Goal: Information Seeking & Learning: Learn about a topic

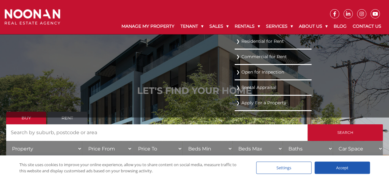
click at [249, 40] on link "Residential for Rent" at bounding box center [273, 41] width 74 height 8
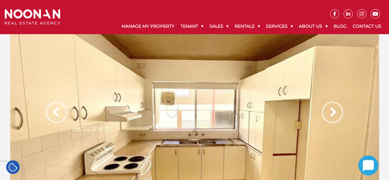
click at [335, 110] on img at bounding box center [332, 112] width 21 height 21
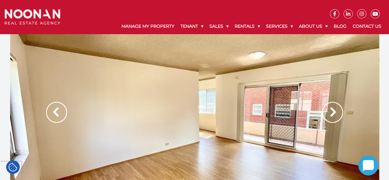
click at [335, 110] on img at bounding box center [332, 112] width 21 height 21
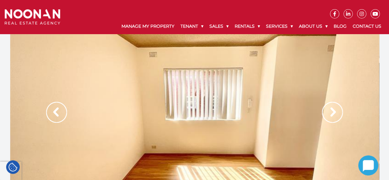
click at [335, 110] on img at bounding box center [332, 112] width 21 height 21
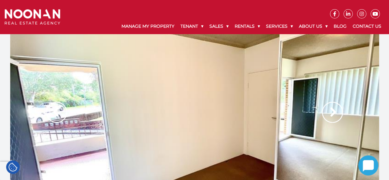
click at [335, 110] on img at bounding box center [332, 112] width 21 height 21
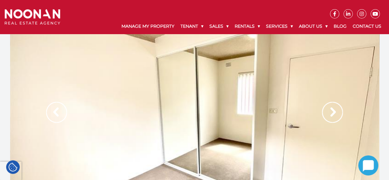
click at [335, 110] on img at bounding box center [332, 112] width 21 height 21
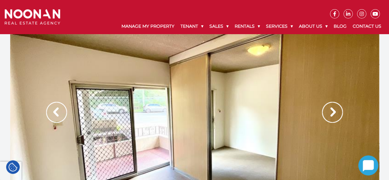
click at [335, 110] on img at bounding box center [332, 112] width 21 height 21
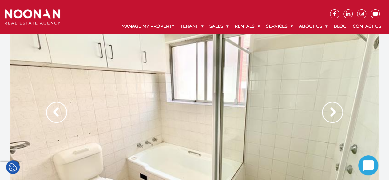
click at [335, 110] on img at bounding box center [332, 112] width 21 height 21
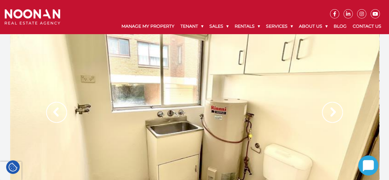
click at [335, 110] on img at bounding box center [332, 112] width 21 height 21
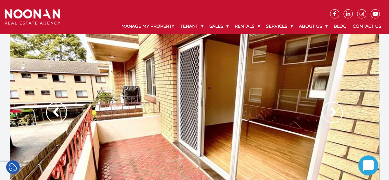
click at [335, 110] on img at bounding box center [332, 112] width 21 height 21
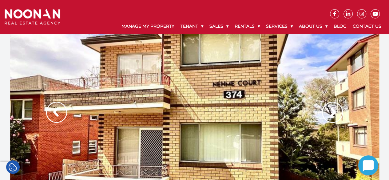
click at [335, 110] on img at bounding box center [332, 112] width 21 height 21
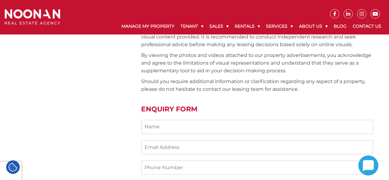
scroll to position [507, 0]
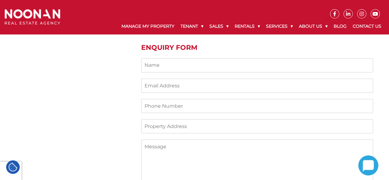
click at [163, 62] on input "Contact form" at bounding box center [257, 65] width 232 height 14
type input "SARAWANAN KRISHNANSAMY"
type input "petrafied103@hotmail.com"
type input "0426661253"
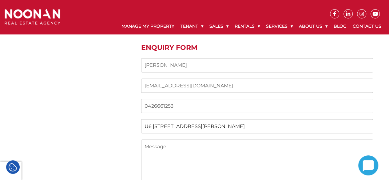
click at [268, 128] on input "U6 113 SUTHERLAND STREET" at bounding box center [257, 126] width 232 height 14
type input "U"
click at [259, 126] on input "Contact form" at bounding box center [257, 126] width 232 height 14
type input "U6 113 SUTHERLAND STREET"
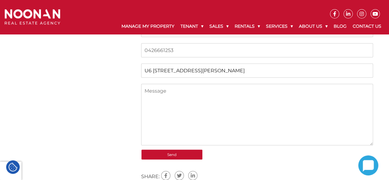
scroll to position [569, 0]
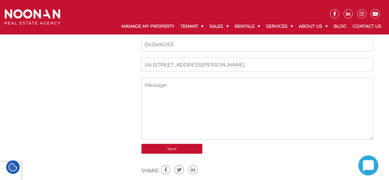
click at [190, 84] on textarea "Contact form" at bounding box center [257, 109] width 232 height 62
type textarea "r"
click at [224, 83] on textarea "how much the rental for long termer" at bounding box center [257, 109] width 232 height 62
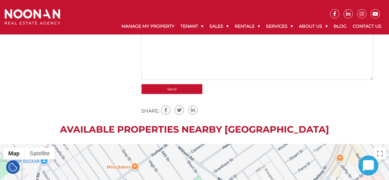
scroll to position [630, 0]
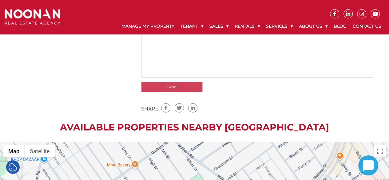
type textarea "how much the rental for longterm?"
click at [176, 88] on input "Send" at bounding box center [172, 87] width 62 height 10
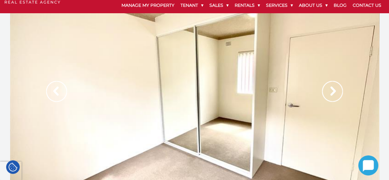
scroll to position [31, 0]
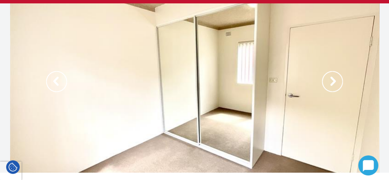
click at [339, 85] on img at bounding box center [332, 81] width 21 height 21
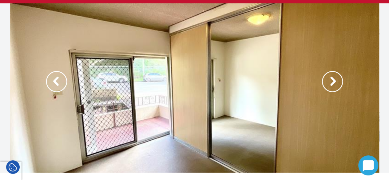
click at [338, 85] on img at bounding box center [332, 81] width 21 height 21
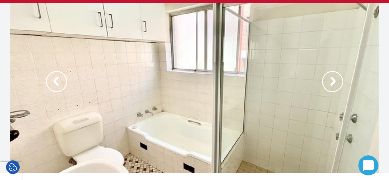
click at [338, 85] on img at bounding box center [332, 81] width 21 height 21
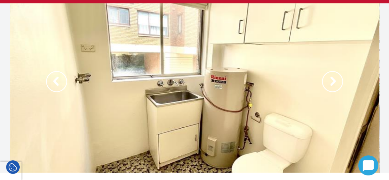
click at [338, 85] on img at bounding box center [332, 81] width 21 height 21
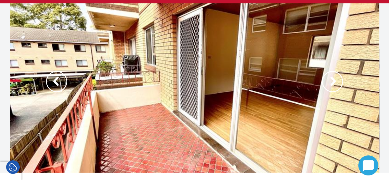
click at [338, 85] on img at bounding box center [332, 81] width 21 height 21
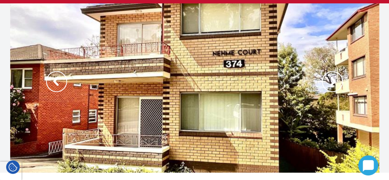
click at [338, 85] on img at bounding box center [332, 81] width 21 height 21
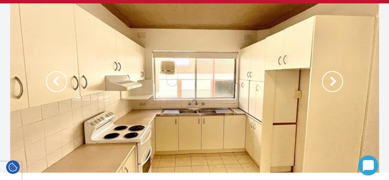
click at [338, 85] on img at bounding box center [332, 81] width 21 height 21
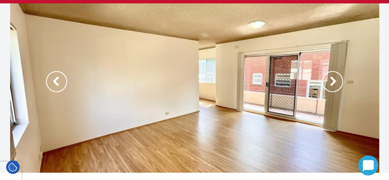
click at [338, 85] on img at bounding box center [332, 81] width 21 height 21
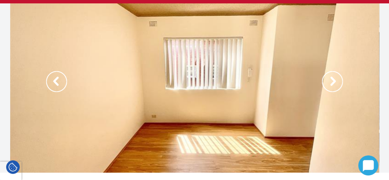
click at [338, 85] on img at bounding box center [332, 81] width 21 height 21
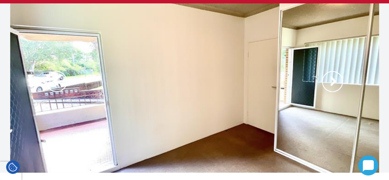
click at [338, 85] on img at bounding box center [332, 81] width 21 height 21
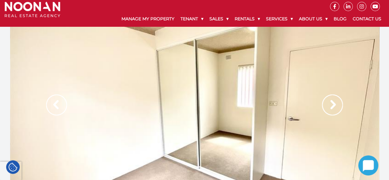
scroll to position [0, 0]
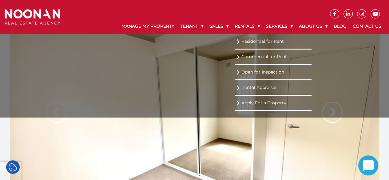
click at [244, 40] on link "Residential for Rent" at bounding box center [273, 41] width 74 height 8
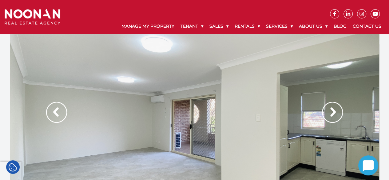
click at [340, 111] on img at bounding box center [332, 112] width 21 height 21
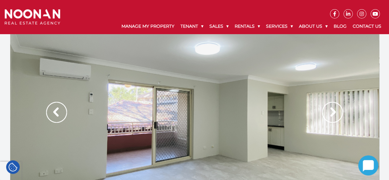
scroll to position [31, 0]
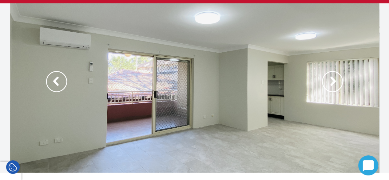
click at [336, 82] on img at bounding box center [332, 81] width 21 height 21
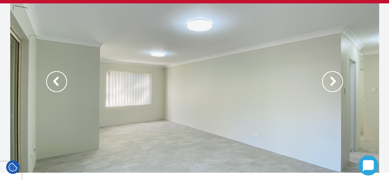
click at [336, 82] on img at bounding box center [332, 81] width 21 height 21
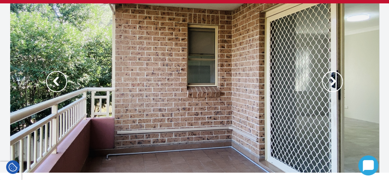
click at [336, 82] on img at bounding box center [332, 81] width 21 height 21
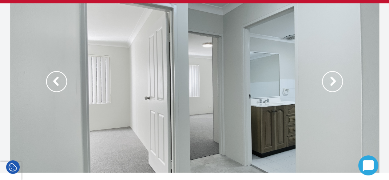
click at [336, 82] on img at bounding box center [332, 81] width 21 height 21
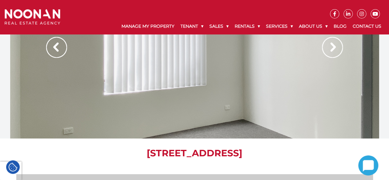
click at [337, 49] on img at bounding box center [332, 47] width 21 height 21
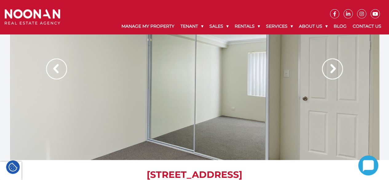
scroll to position [0, 0]
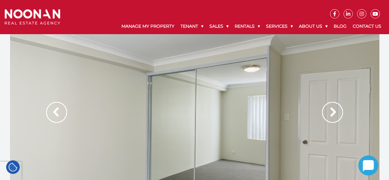
click at [335, 113] on img at bounding box center [332, 112] width 21 height 21
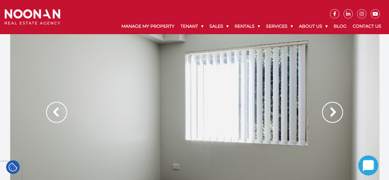
click at [335, 113] on img at bounding box center [332, 112] width 21 height 21
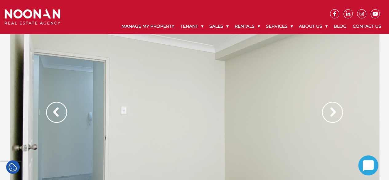
click at [335, 113] on img at bounding box center [332, 112] width 21 height 21
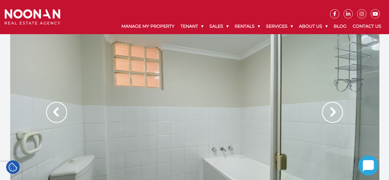
click at [335, 113] on img at bounding box center [332, 112] width 21 height 21
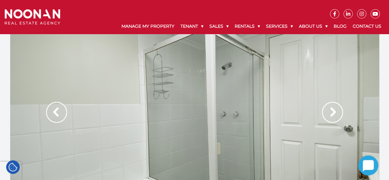
click at [335, 113] on img at bounding box center [332, 112] width 21 height 21
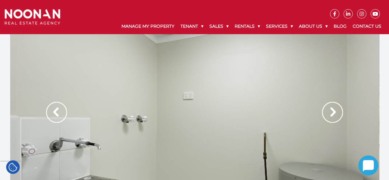
click at [335, 113] on img at bounding box center [332, 112] width 21 height 21
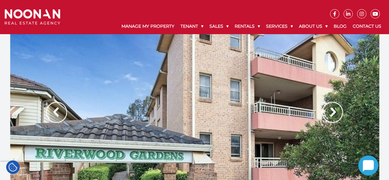
click at [335, 113] on img at bounding box center [332, 112] width 21 height 21
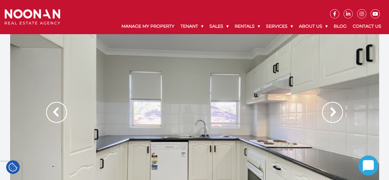
click at [335, 113] on img at bounding box center [332, 112] width 21 height 21
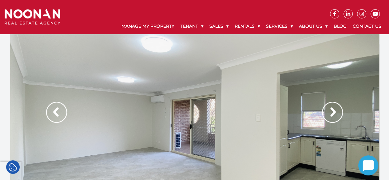
click at [335, 113] on img at bounding box center [332, 112] width 21 height 21
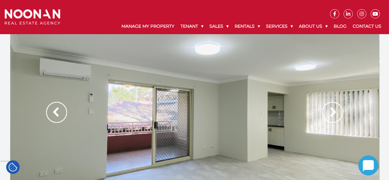
click at [335, 113] on img at bounding box center [332, 112] width 21 height 21
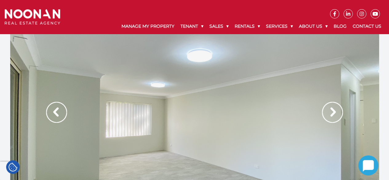
click at [335, 113] on img at bounding box center [332, 112] width 21 height 21
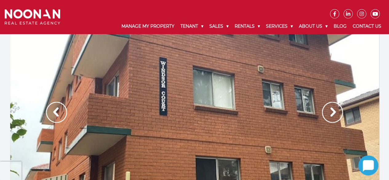
click at [331, 112] on img at bounding box center [332, 112] width 21 height 21
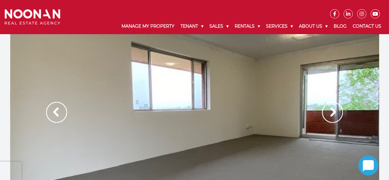
click at [331, 112] on img at bounding box center [332, 112] width 21 height 21
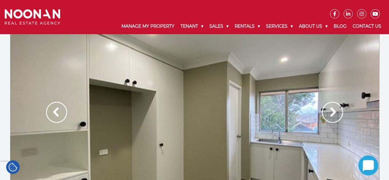
click at [331, 112] on img at bounding box center [332, 112] width 21 height 21
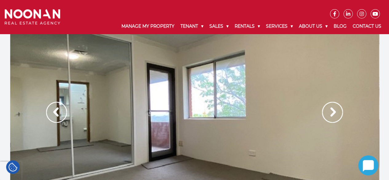
click at [331, 112] on img at bounding box center [332, 112] width 21 height 21
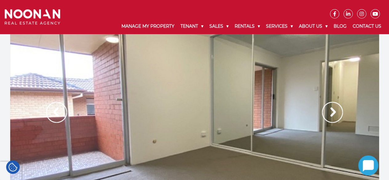
click at [331, 112] on img at bounding box center [332, 112] width 21 height 21
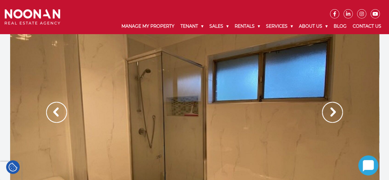
click at [331, 112] on img at bounding box center [332, 112] width 21 height 21
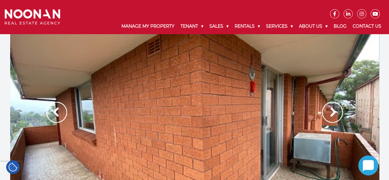
click at [331, 112] on img at bounding box center [332, 112] width 21 height 21
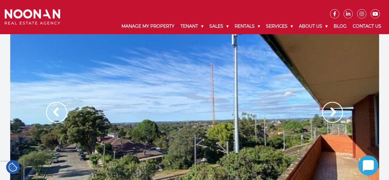
click at [331, 112] on img at bounding box center [332, 112] width 21 height 21
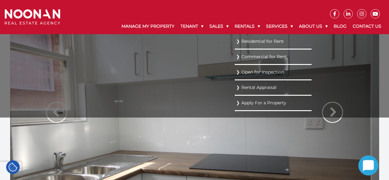
click at [312, 111] on ul "Residential for Rent Commercial for Rent Open for Inspection Rental Appraisal A…" at bounding box center [273, 75] width 77 height 83
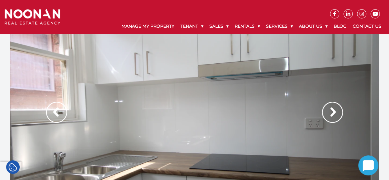
click at [334, 109] on img at bounding box center [332, 112] width 21 height 21
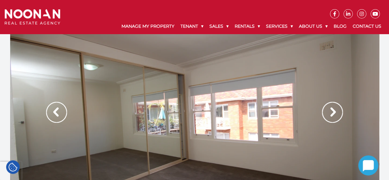
click at [334, 109] on img at bounding box center [332, 112] width 21 height 21
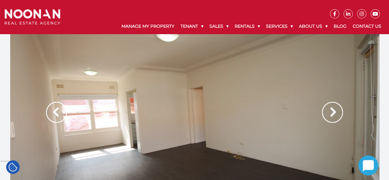
click at [334, 109] on img at bounding box center [332, 112] width 21 height 21
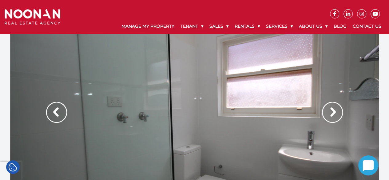
click at [334, 109] on img at bounding box center [332, 112] width 21 height 21
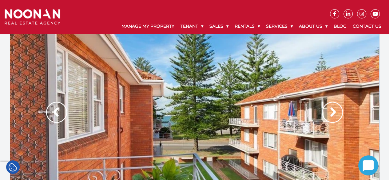
click at [334, 109] on img at bounding box center [332, 112] width 21 height 21
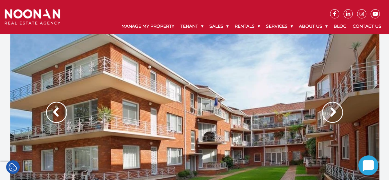
click at [334, 109] on img at bounding box center [332, 112] width 21 height 21
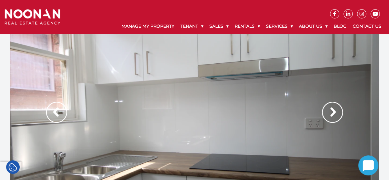
click at [334, 109] on img at bounding box center [332, 112] width 21 height 21
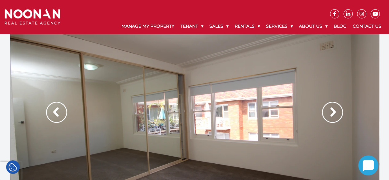
click at [334, 109] on img at bounding box center [332, 112] width 21 height 21
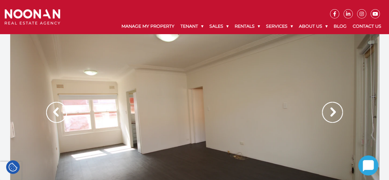
click at [334, 109] on img at bounding box center [332, 112] width 21 height 21
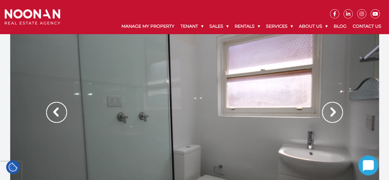
click at [334, 109] on img at bounding box center [332, 112] width 21 height 21
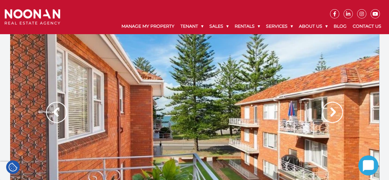
click at [334, 109] on img at bounding box center [332, 112] width 21 height 21
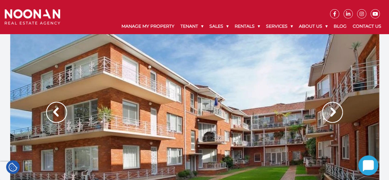
click at [334, 109] on img at bounding box center [332, 112] width 21 height 21
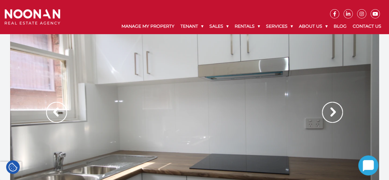
click at [334, 109] on img at bounding box center [332, 112] width 21 height 21
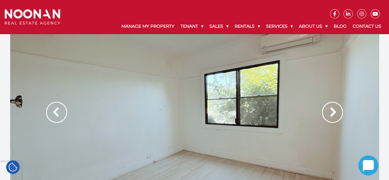
click at [332, 115] on img at bounding box center [332, 112] width 21 height 21
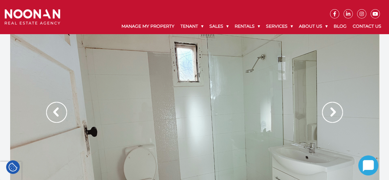
click at [332, 115] on img at bounding box center [332, 112] width 21 height 21
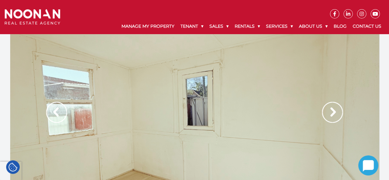
click at [332, 115] on img at bounding box center [332, 112] width 21 height 21
